Goal: Task Accomplishment & Management: Use online tool/utility

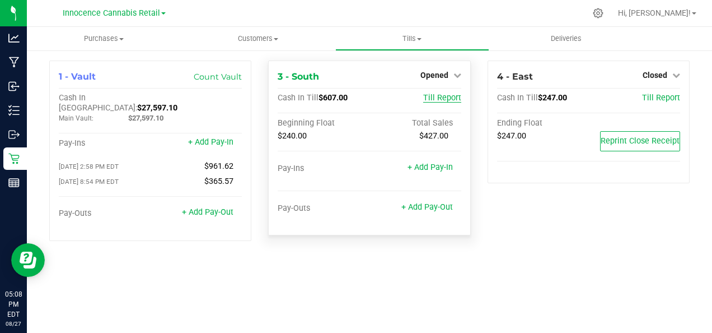
click at [454, 99] on span "Till Report" at bounding box center [442, 98] width 38 height 10
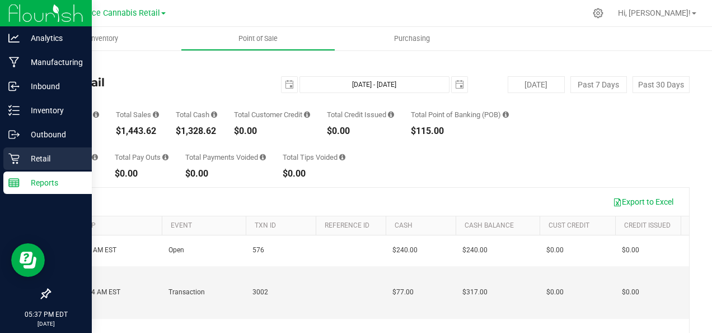
click at [10, 148] on div "Retail" at bounding box center [47, 158] width 88 height 22
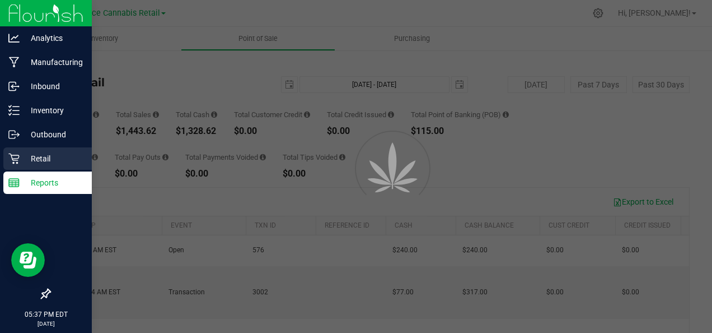
click at [53, 152] on p "Retail" at bounding box center [53, 158] width 67 height 13
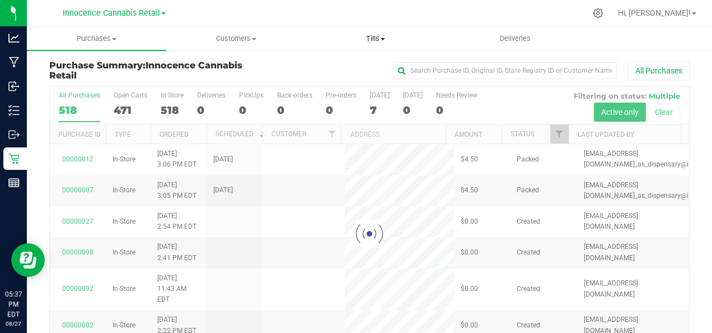
click at [379, 34] on span "Tills" at bounding box center [376, 39] width 138 height 10
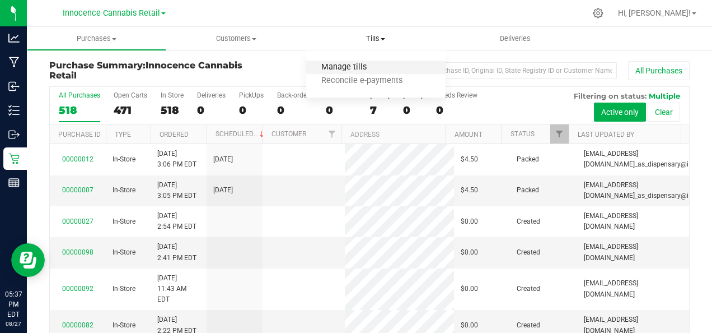
click at [361, 65] on span "Manage tills" at bounding box center [344, 68] width 76 height 10
